Goal: Browse casually

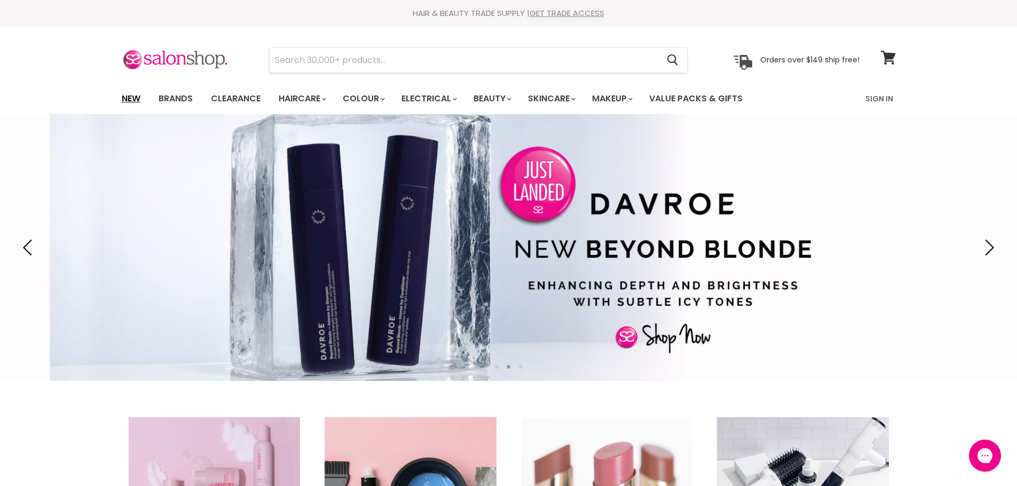
click at [133, 102] on link "New" at bounding box center [131, 99] width 35 height 22
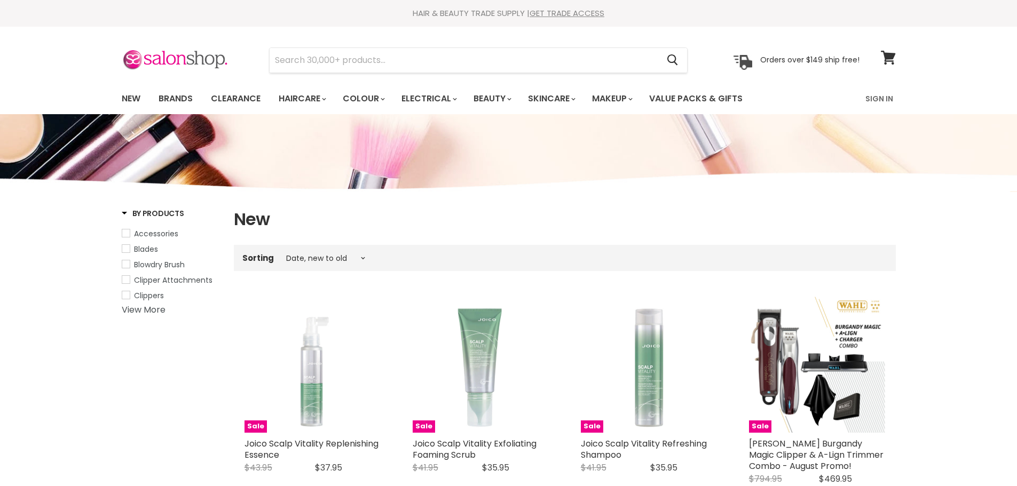
select select "created-descending"
click at [232, 99] on link "Clearance" at bounding box center [236, 99] width 66 height 22
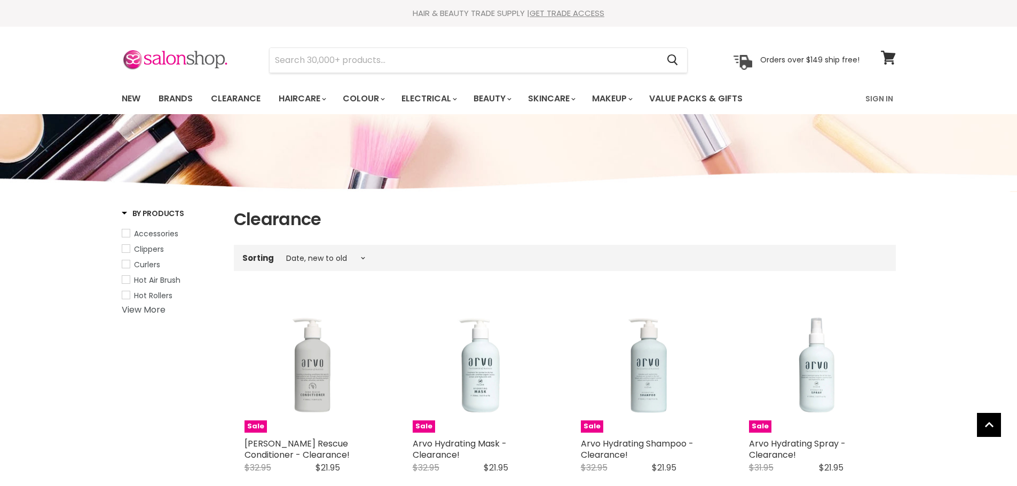
select select "created-descending"
click at [139, 94] on link "New" at bounding box center [131, 99] width 35 height 22
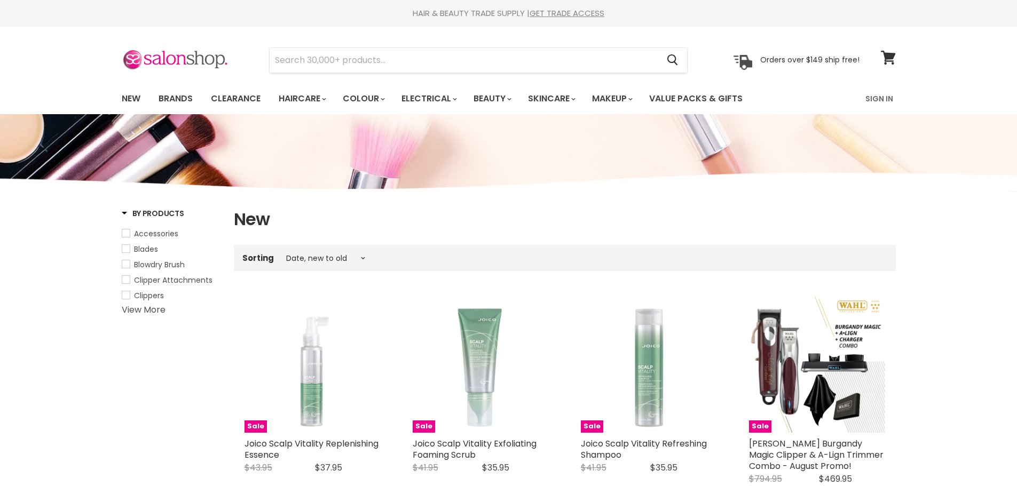
select select "created-descending"
